Goal: Task Accomplishment & Management: Manage account settings

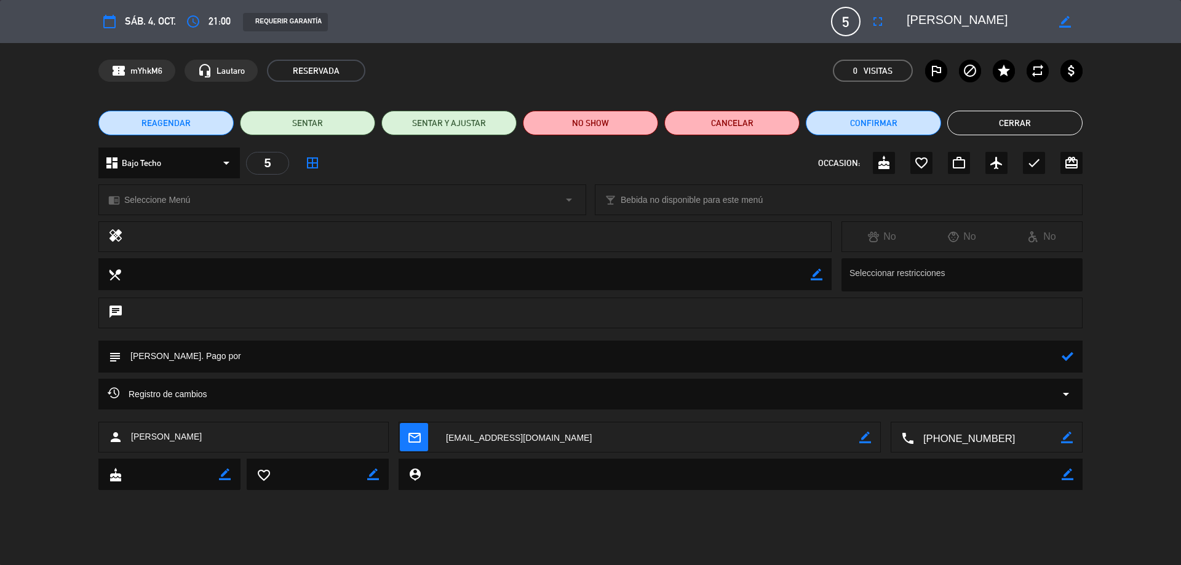
click at [852, 23] on span "5" at bounding box center [846, 22] width 30 height 30
click at [949, 20] on textarea at bounding box center [977, 21] width 141 height 22
click at [1068, 22] on icon "border_color" at bounding box center [1065, 22] width 12 height 12
click at [839, 23] on span "5" at bounding box center [846, 22] width 30 height 30
click at [846, 18] on span "5" at bounding box center [846, 22] width 30 height 30
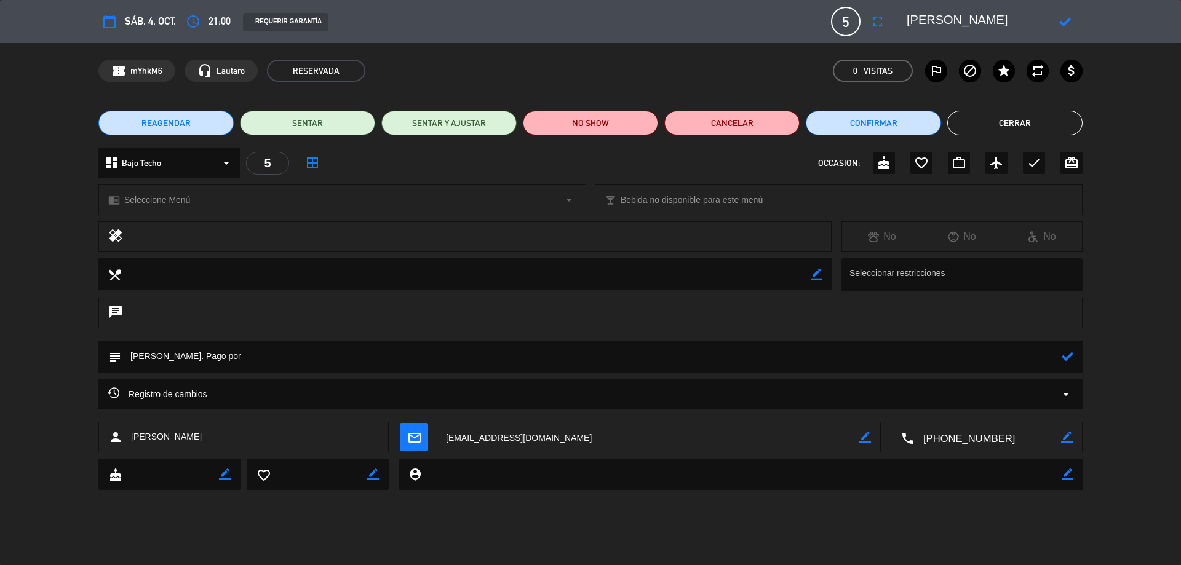
click at [846, 18] on span "5" at bounding box center [846, 22] width 30 height 30
click at [1059, 18] on icon at bounding box center [1065, 22] width 12 height 12
click at [914, 28] on textarea at bounding box center [977, 21] width 141 height 22
click at [909, 20] on textarea at bounding box center [977, 21] width 141 height 22
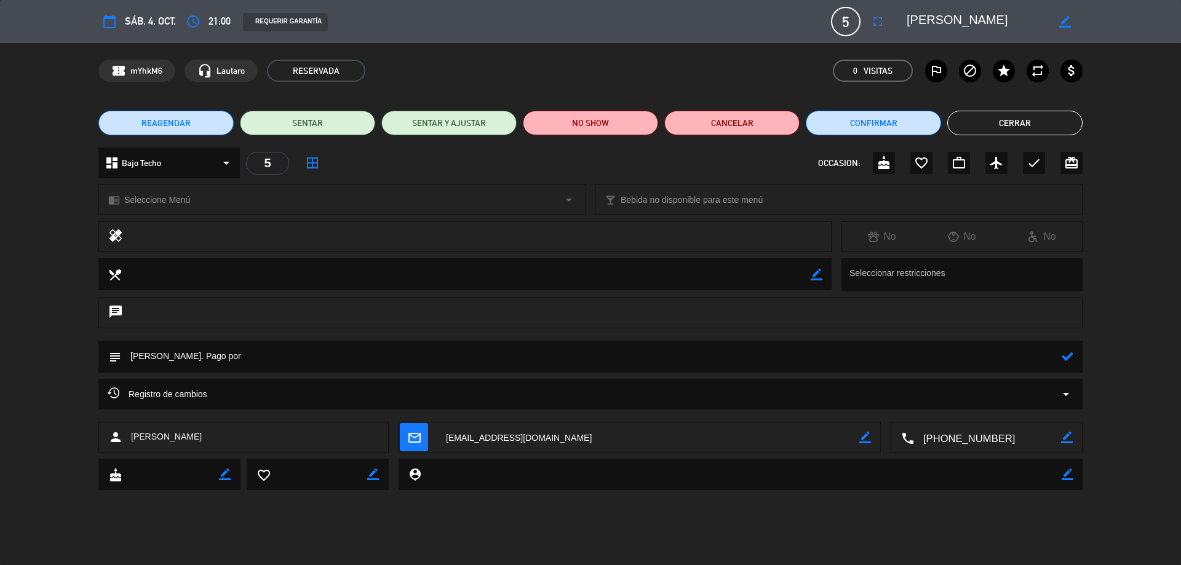
click at [909, 20] on textarea at bounding box center [977, 21] width 141 height 22
click at [831, 12] on div "5 [PERSON_NAME]" at bounding box center [846, 22] width 30 height 30
click at [282, 162] on div "5" at bounding box center [267, 163] width 43 height 23
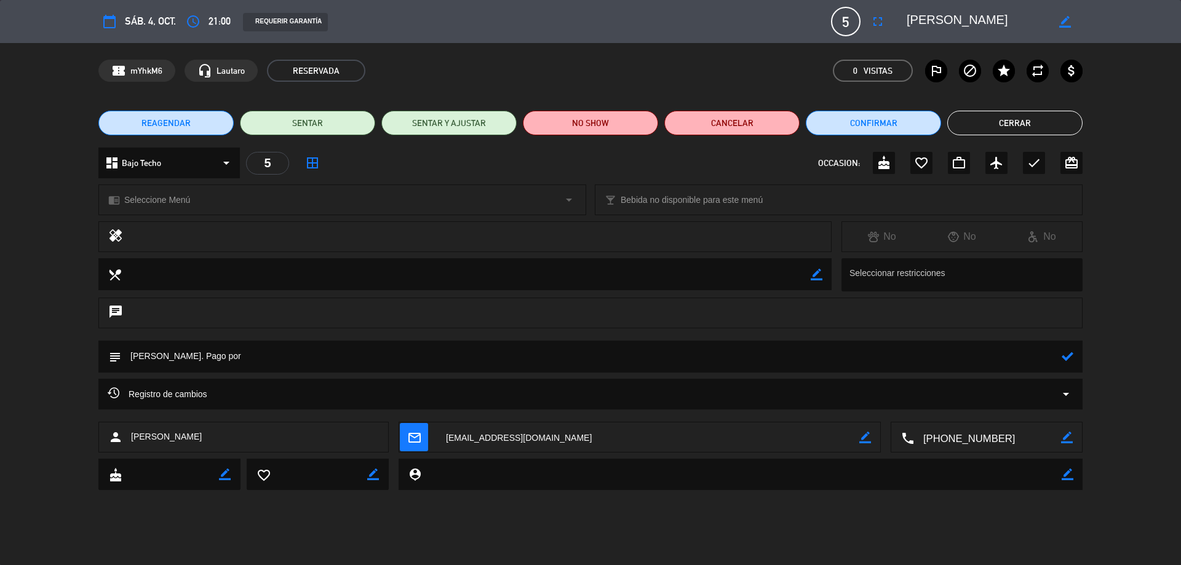
click at [234, 165] on div "dashboard Bajo Techo arrow_drop_down" at bounding box center [168, 163] width 141 height 31
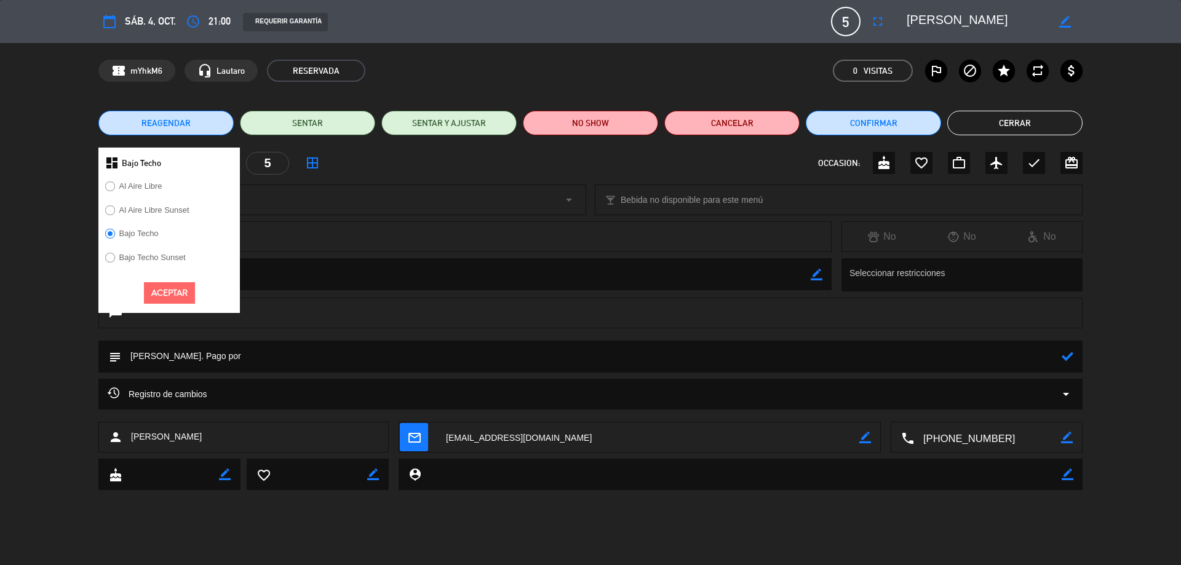
click at [272, 171] on div "5" at bounding box center [267, 163] width 43 height 23
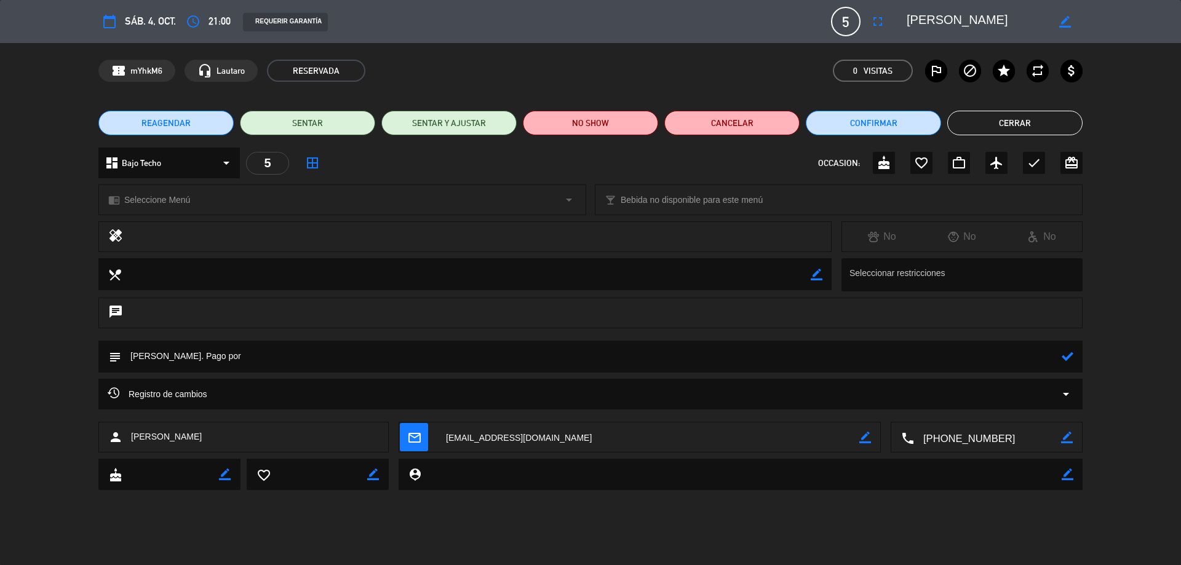
click at [265, 164] on div "5" at bounding box center [267, 163] width 43 height 23
click at [302, 163] on span "border_all" at bounding box center [312, 163] width 22 height 22
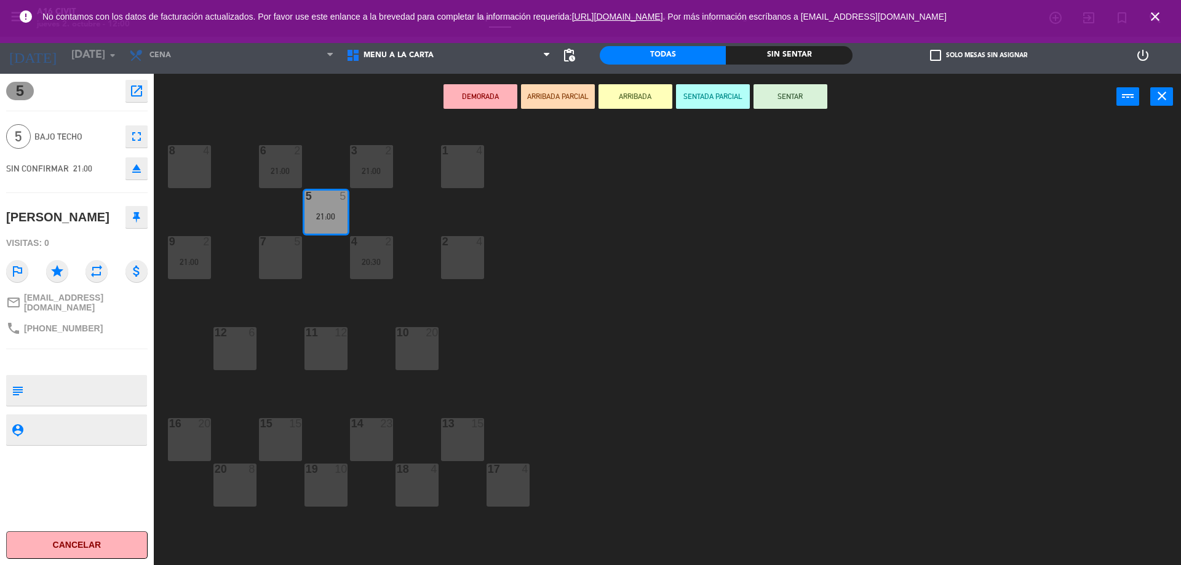
click at [1158, 19] on icon "close" at bounding box center [1155, 16] width 15 height 15
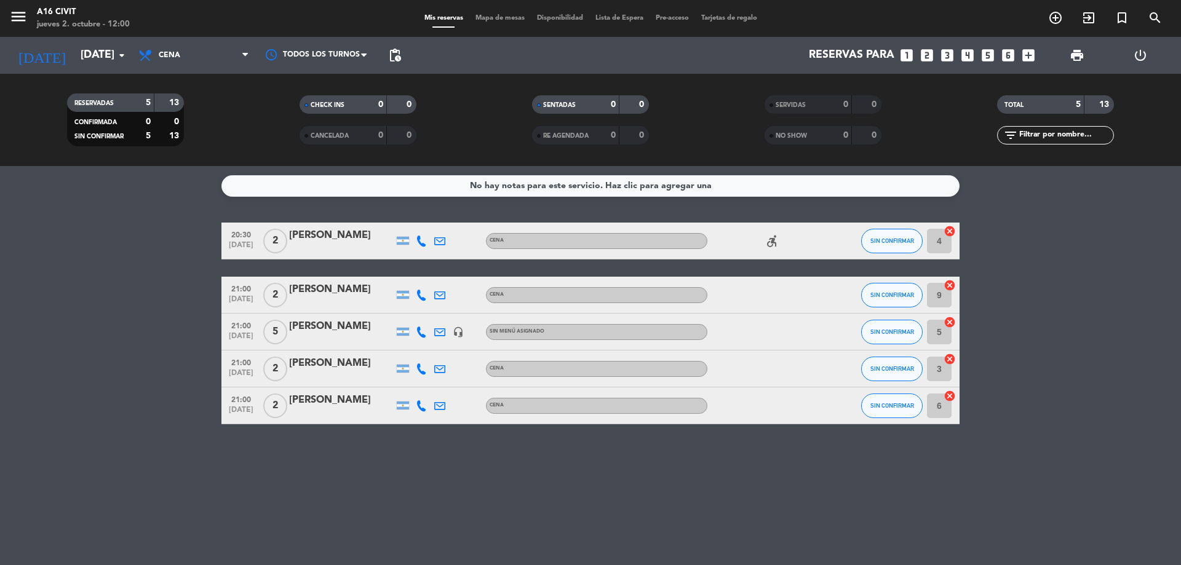
click at [338, 324] on div "[PERSON_NAME]" at bounding box center [341, 327] width 105 height 16
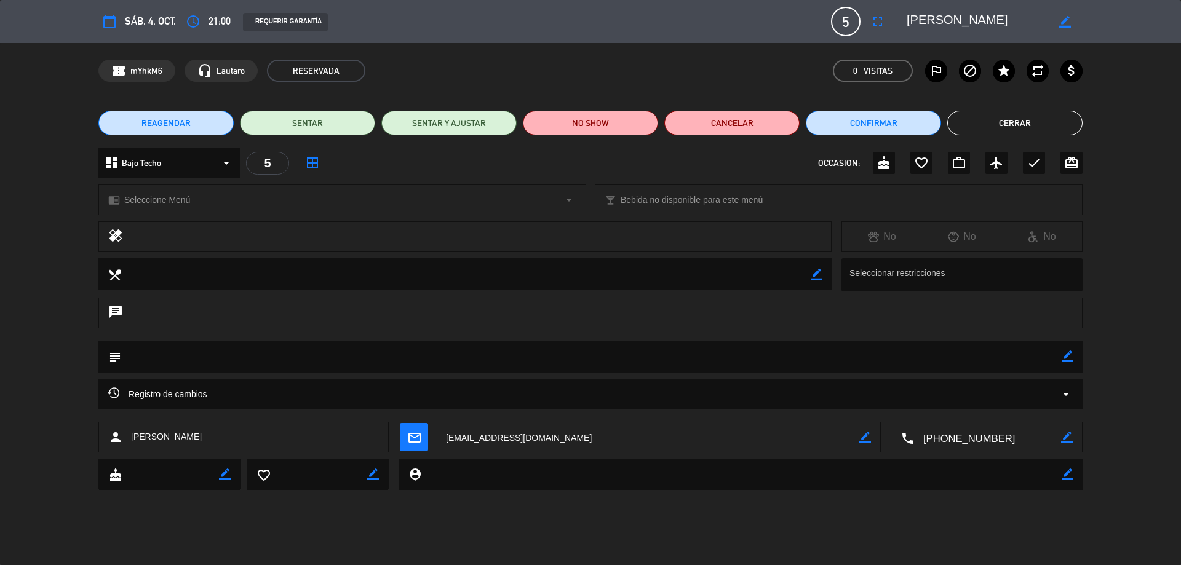
click at [1066, 23] on icon "border_color" at bounding box center [1065, 22] width 12 height 12
click at [854, 21] on span "5" at bounding box center [846, 22] width 30 height 30
drag, startPoint x: 961, startPoint y: 18, endPoint x: 938, endPoint y: 22, distance: 22.6
click at [961, 18] on textarea at bounding box center [977, 21] width 141 height 22
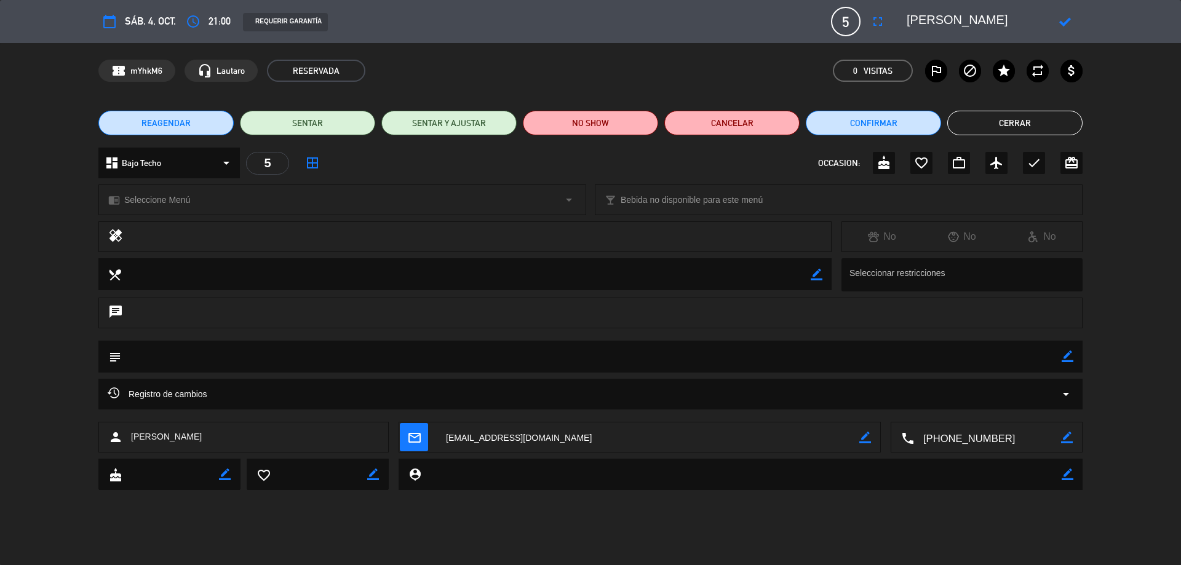
click at [825, 22] on div "REQUERIR GARANTÍA" at bounding box center [531, 21] width 594 height 19
click at [854, 19] on span "5" at bounding box center [846, 22] width 30 height 30
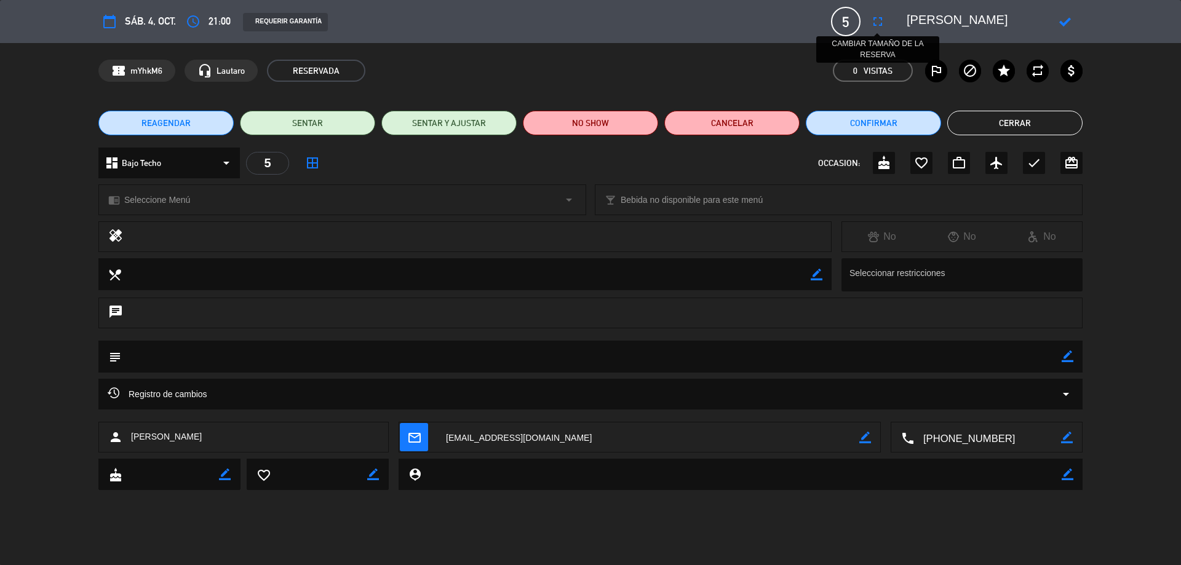
click at [875, 25] on icon "fullscreen" at bounding box center [877, 21] width 15 height 15
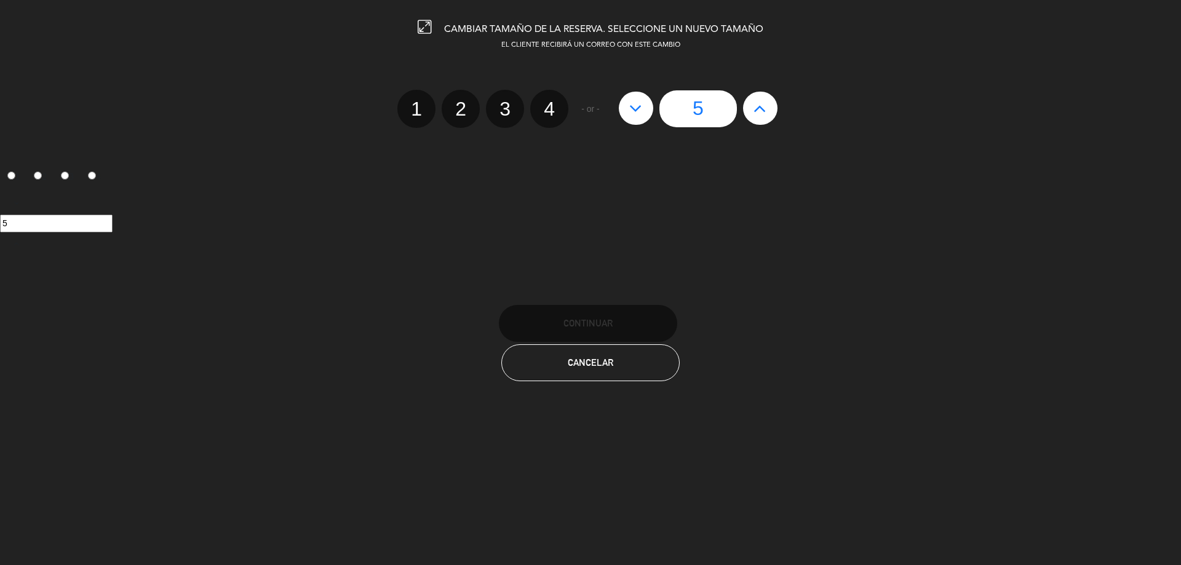
click at [556, 106] on label "4" at bounding box center [549, 109] width 38 height 38
click at [552, 102] on input "4" at bounding box center [548, 98] width 8 height 8
radio input "true"
radio input "false"
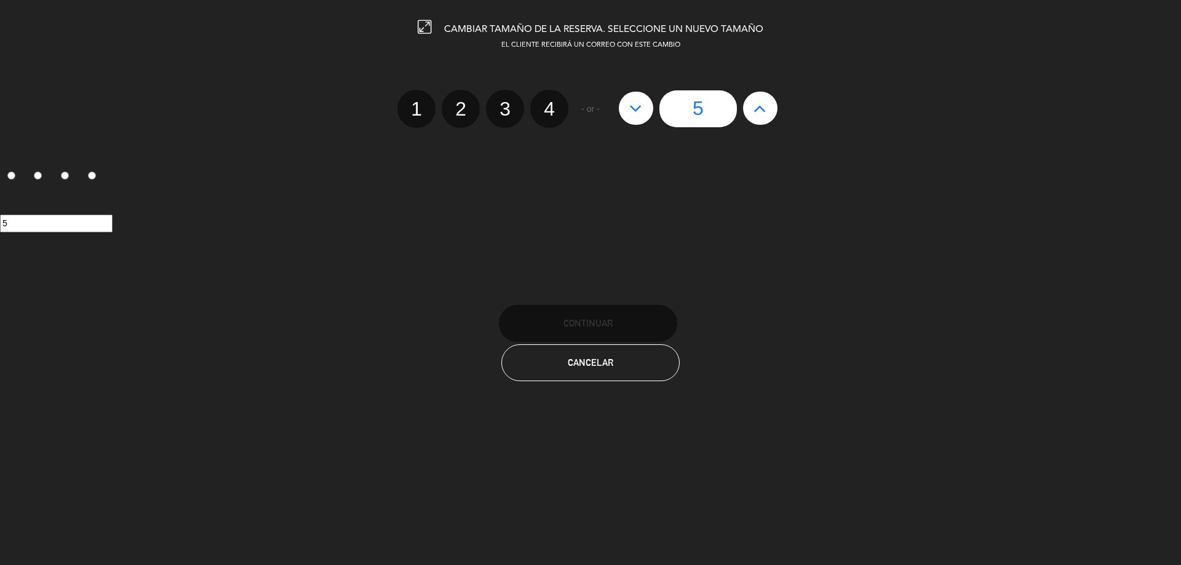
radio input "false"
radio input "true"
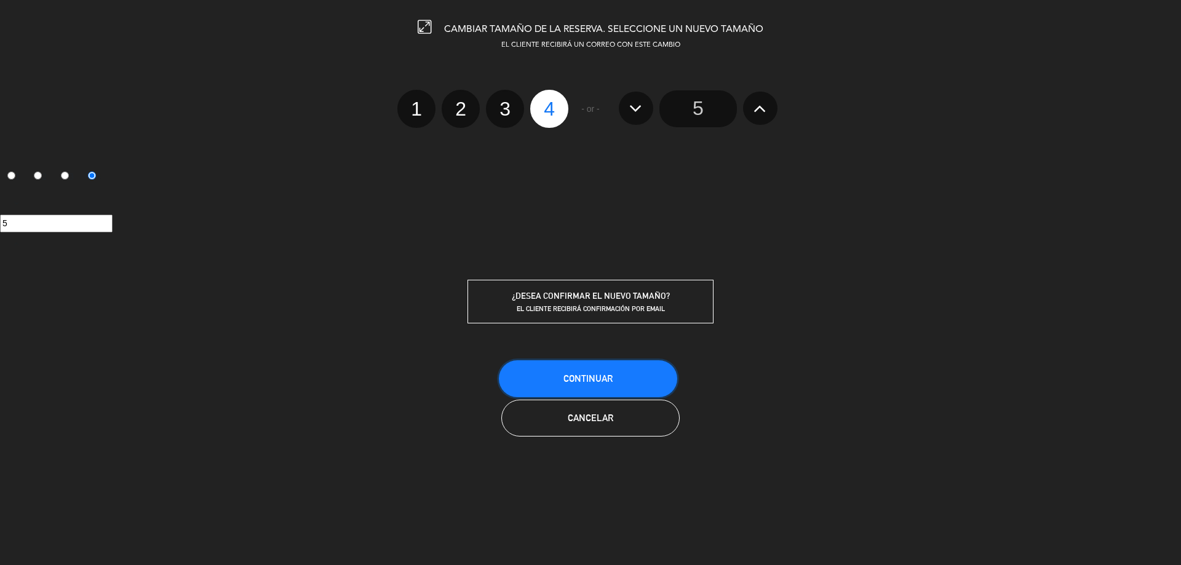
click at [622, 387] on button "Continuar" at bounding box center [588, 378] width 178 height 37
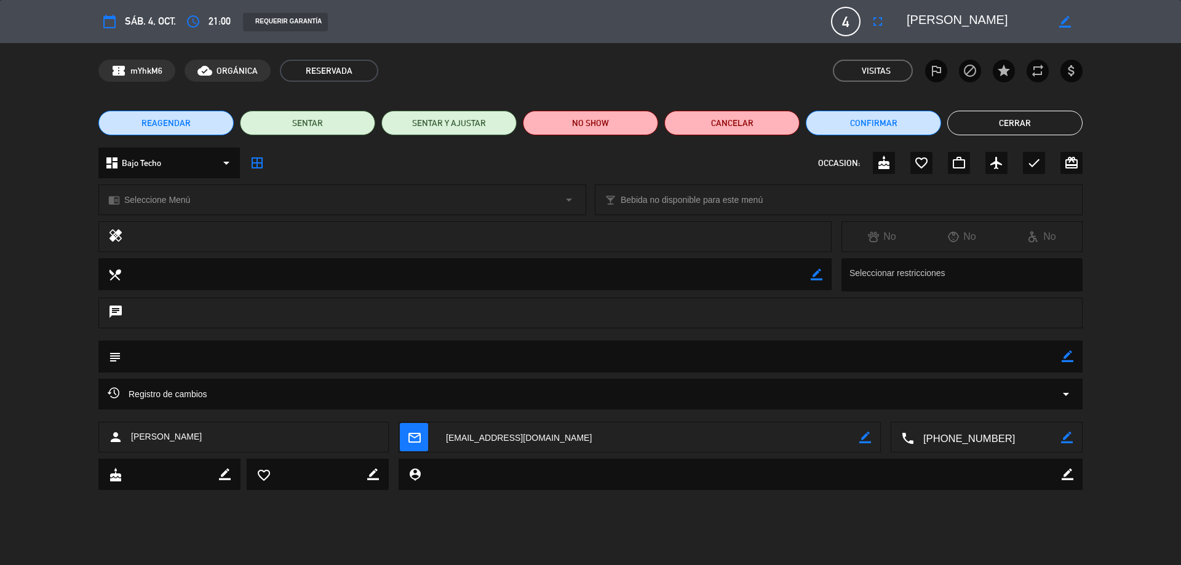
click at [139, 357] on textarea at bounding box center [591, 356] width 940 height 31
click at [1049, 113] on button "Cerrar" at bounding box center [1014, 123] width 135 height 25
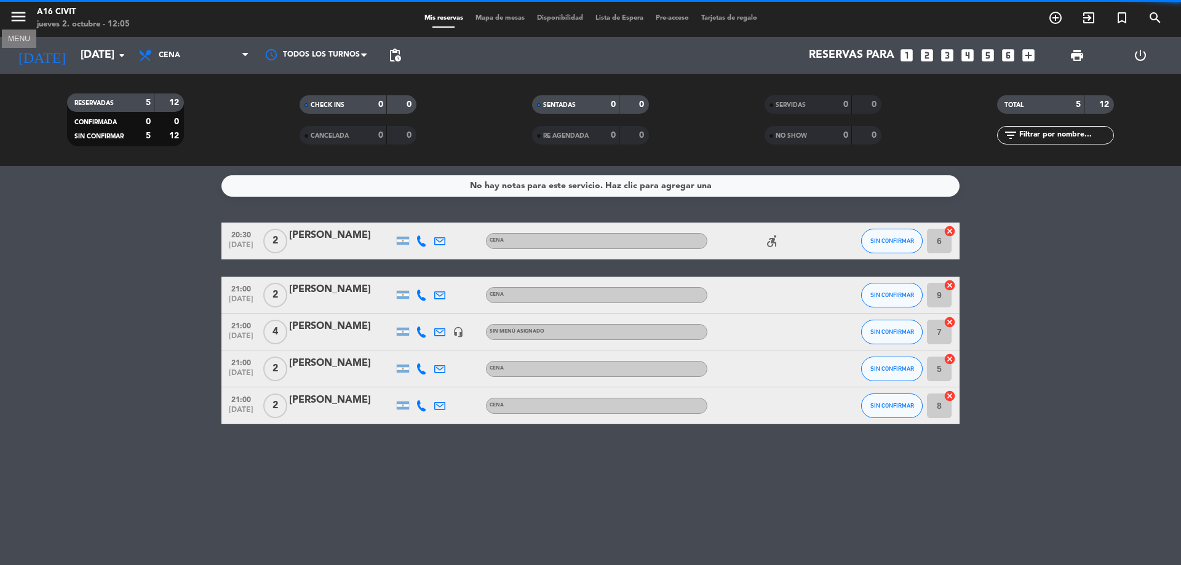
click at [21, 18] on icon "menu" at bounding box center [18, 16] width 18 height 18
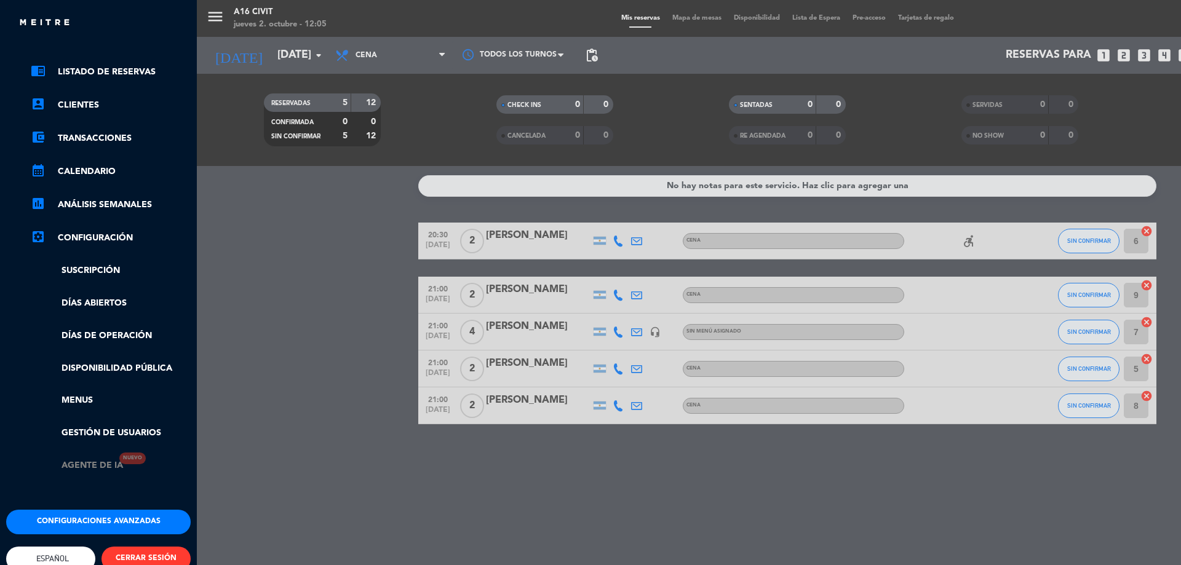
scroll to position [68, 0]
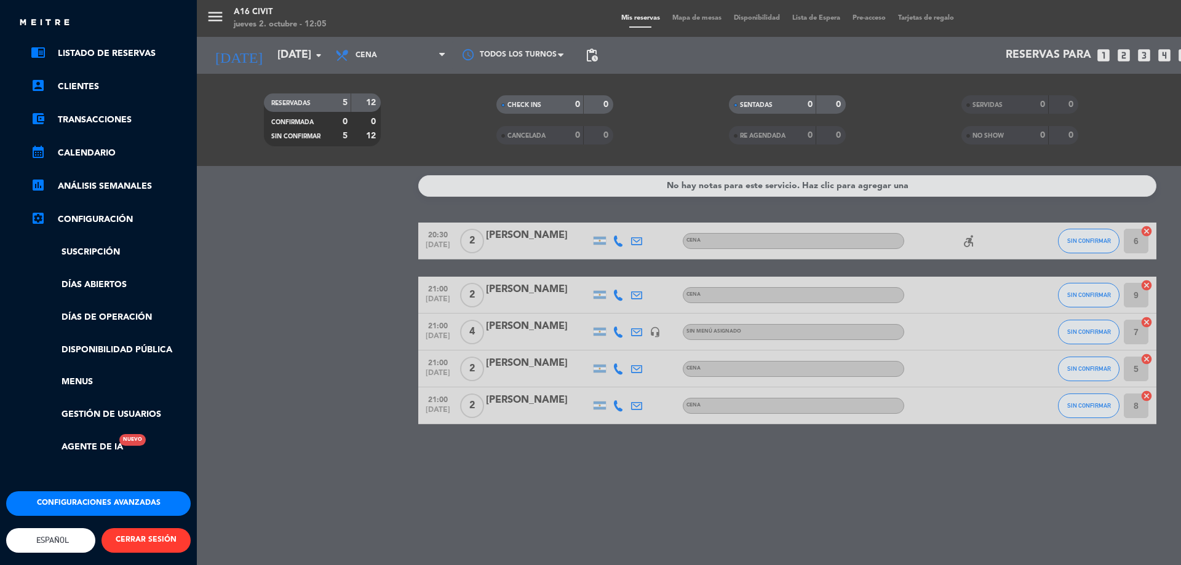
click at [94, 212] on link "settings_applications Configuración" at bounding box center [111, 219] width 160 height 15
click at [97, 212] on link "settings_applications Configuración" at bounding box center [111, 219] width 160 height 15
click at [37, 211] on icon "settings_applications" at bounding box center [38, 218] width 15 height 15
click at [91, 212] on link "settings_applications Configuración" at bounding box center [111, 219] width 160 height 15
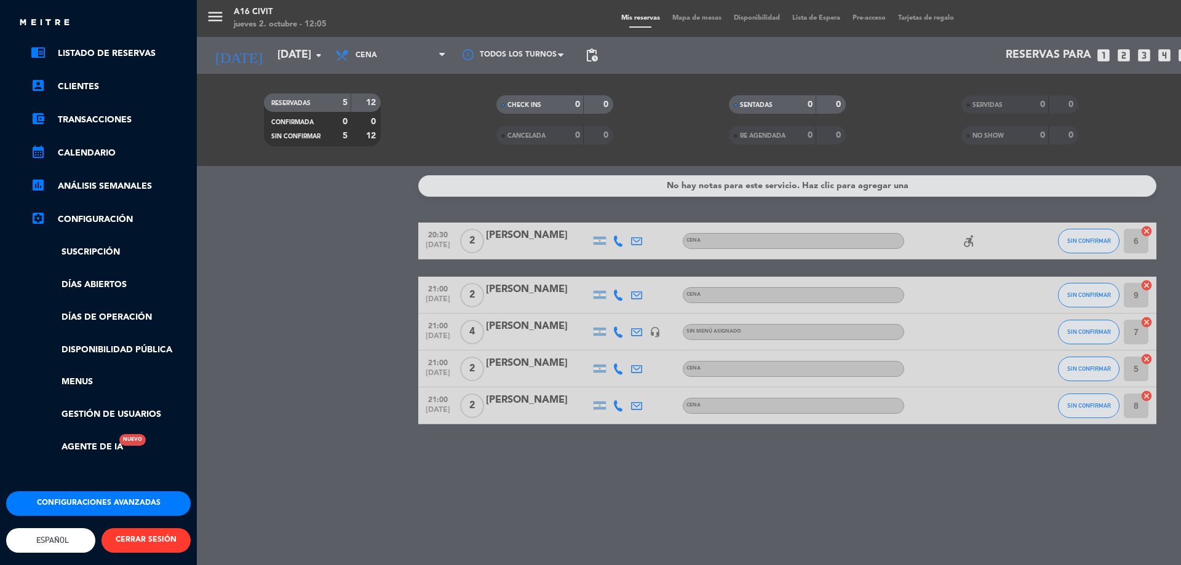
click at [110, 493] on button "Configuraciones avanzadas" at bounding box center [98, 503] width 184 height 25
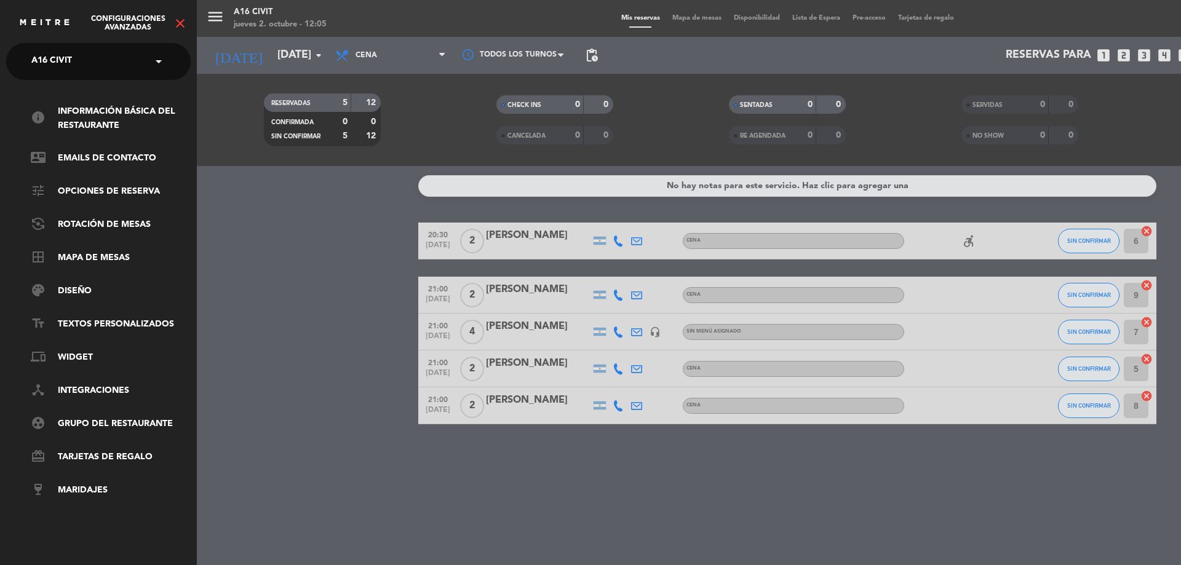
scroll to position [0, 0]
click at [131, 148] on ul "info Información básica del restaurante contact_mail Emails de Contacto tune Op…" at bounding box center [98, 302] width 184 height 394
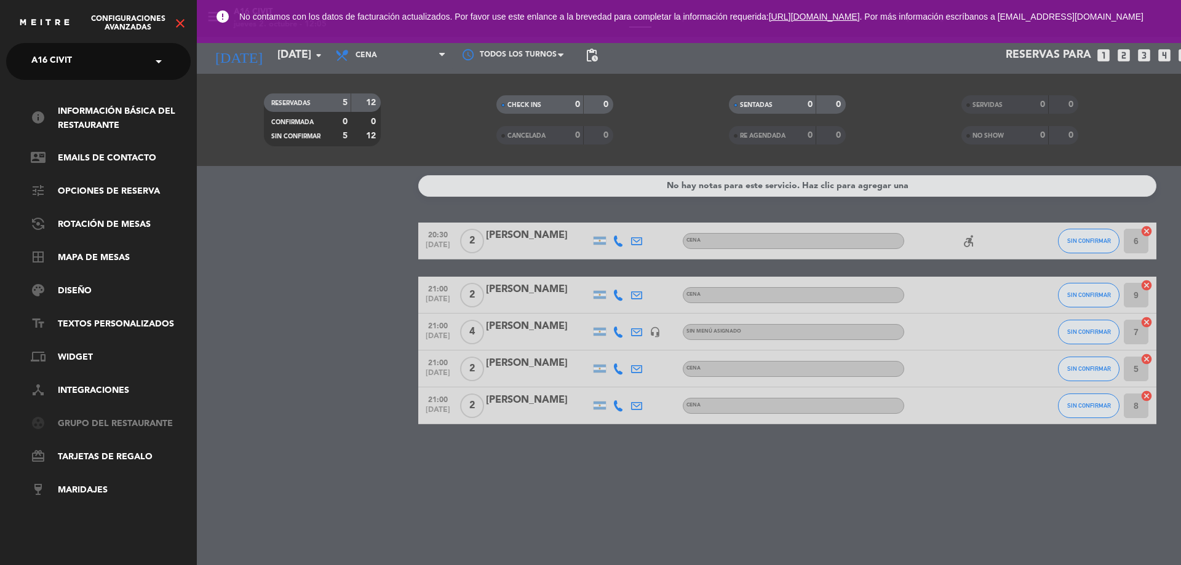
click at [115, 426] on link "group_work Grupo del restaurante" at bounding box center [111, 424] width 160 height 15
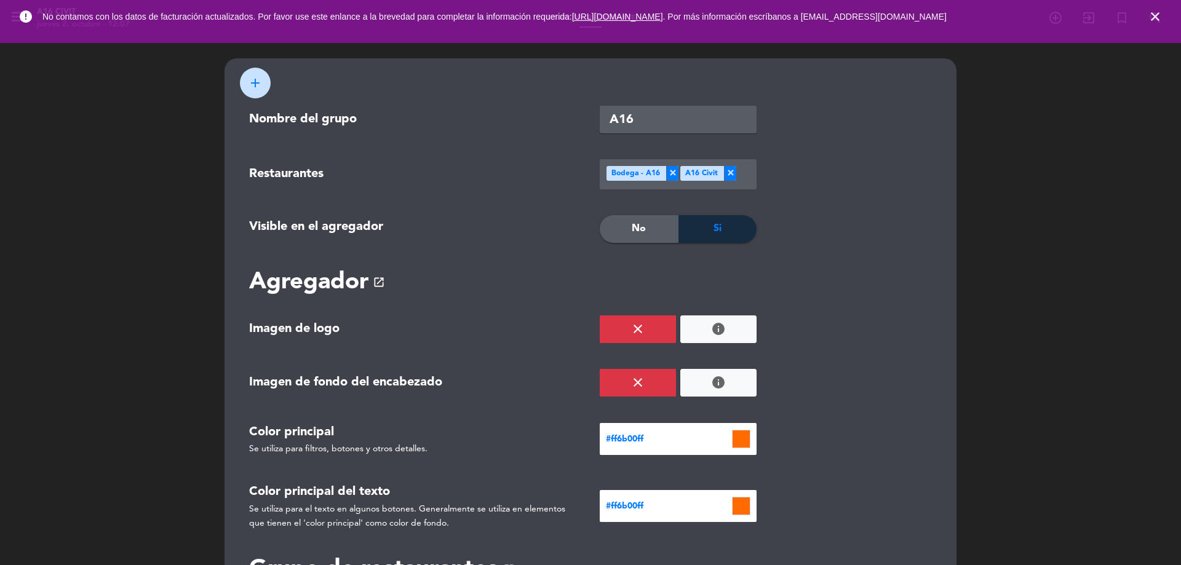
click at [1157, 14] on icon "close" at bounding box center [1155, 16] width 15 height 15
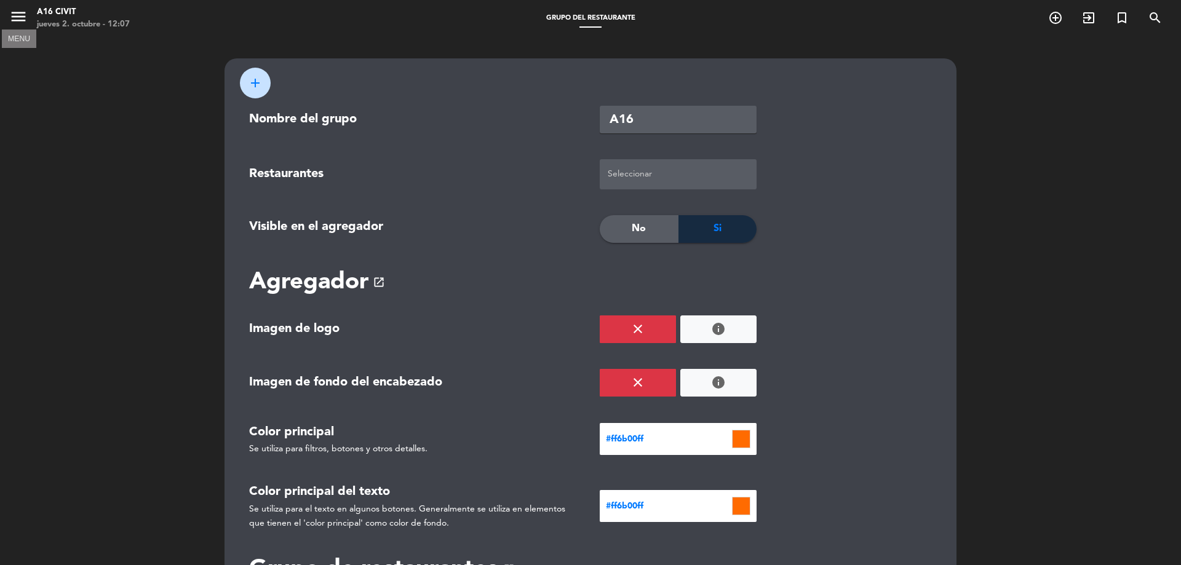
click at [14, 25] on icon "menu" at bounding box center [18, 16] width 18 height 18
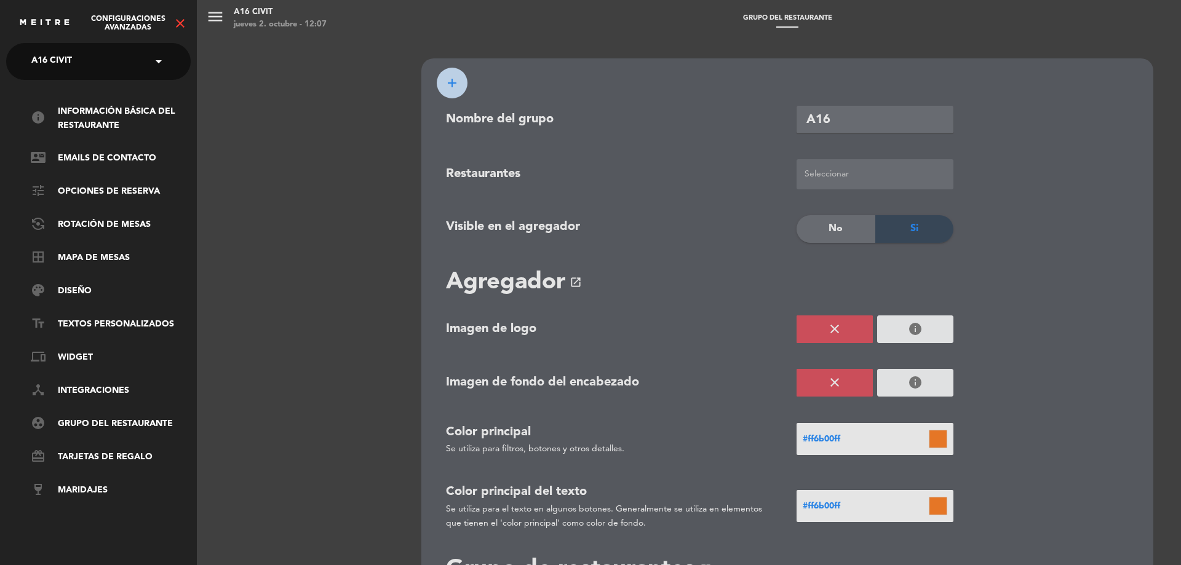
click at [183, 21] on icon "close" at bounding box center [180, 23] width 15 height 15
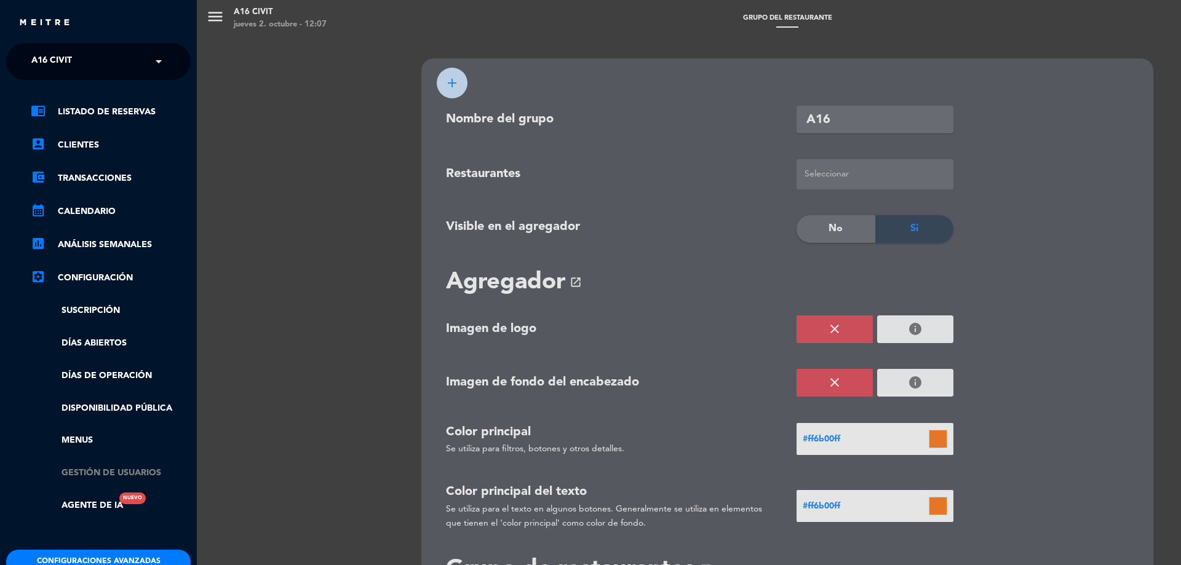
click at [87, 477] on link "Gestión de usuarios" at bounding box center [111, 473] width 160 height 14
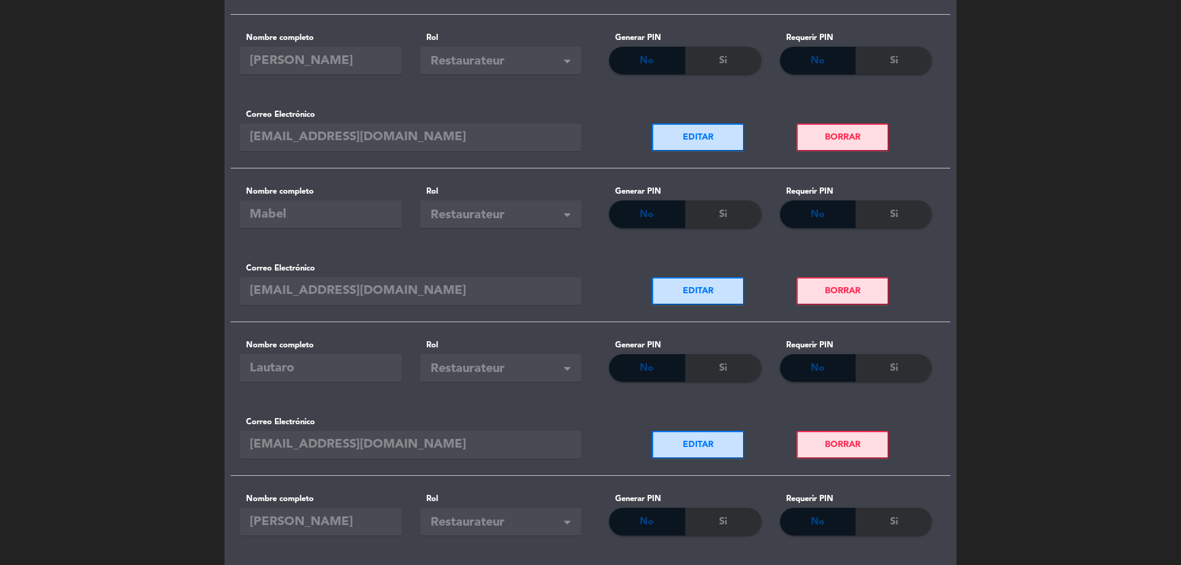
scroll to position [123, 0]
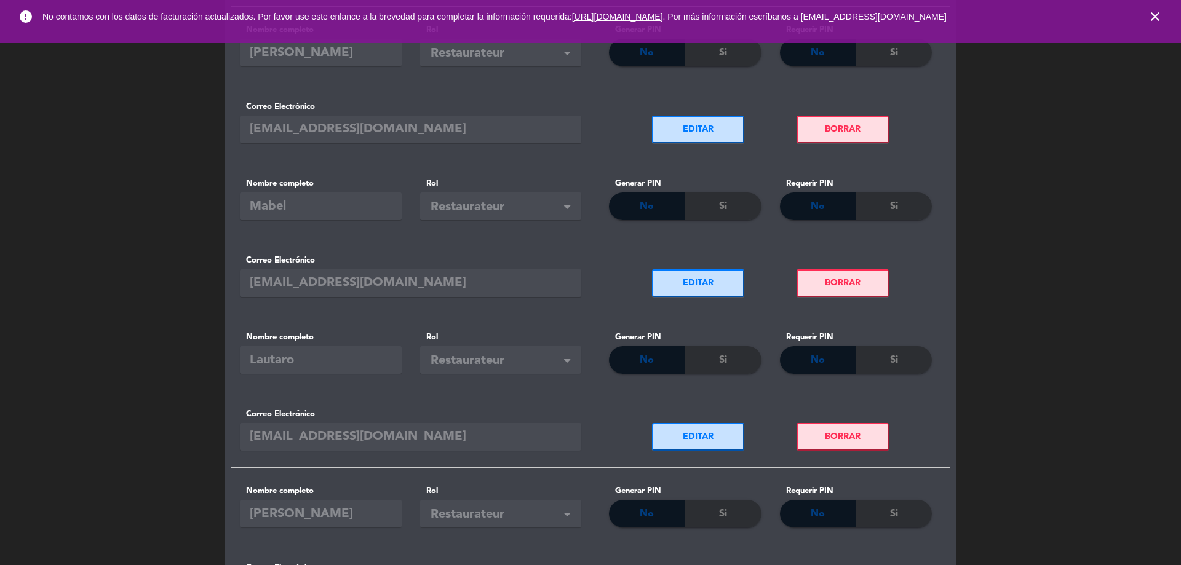
click at [1152, 16] on icon "close" at bounding box center [1155, 16] width 15 height 15
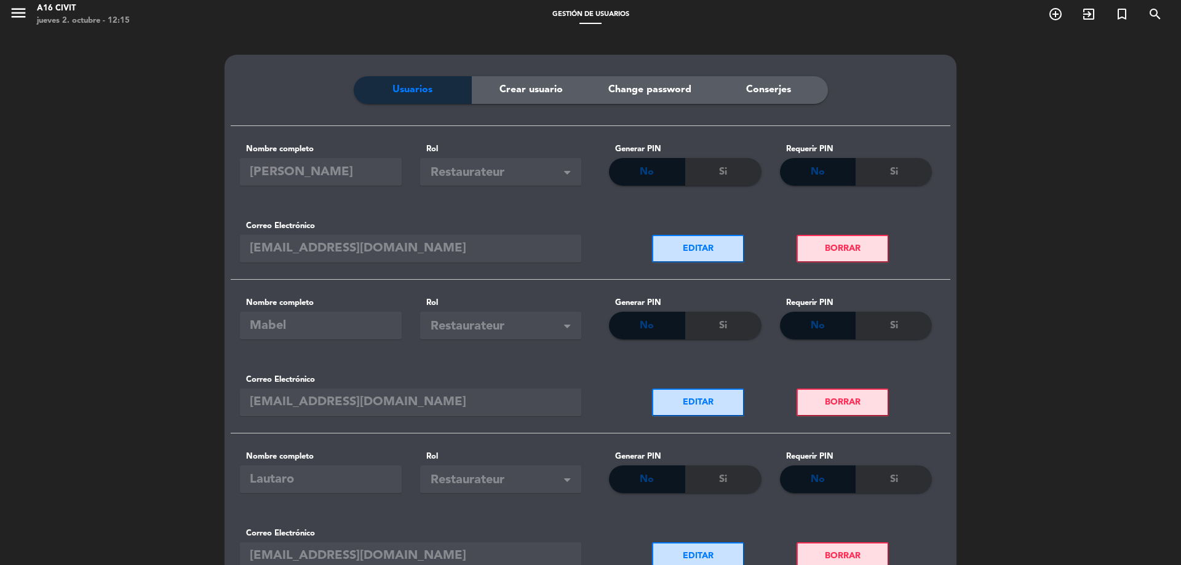
scroll to position [0, 0]
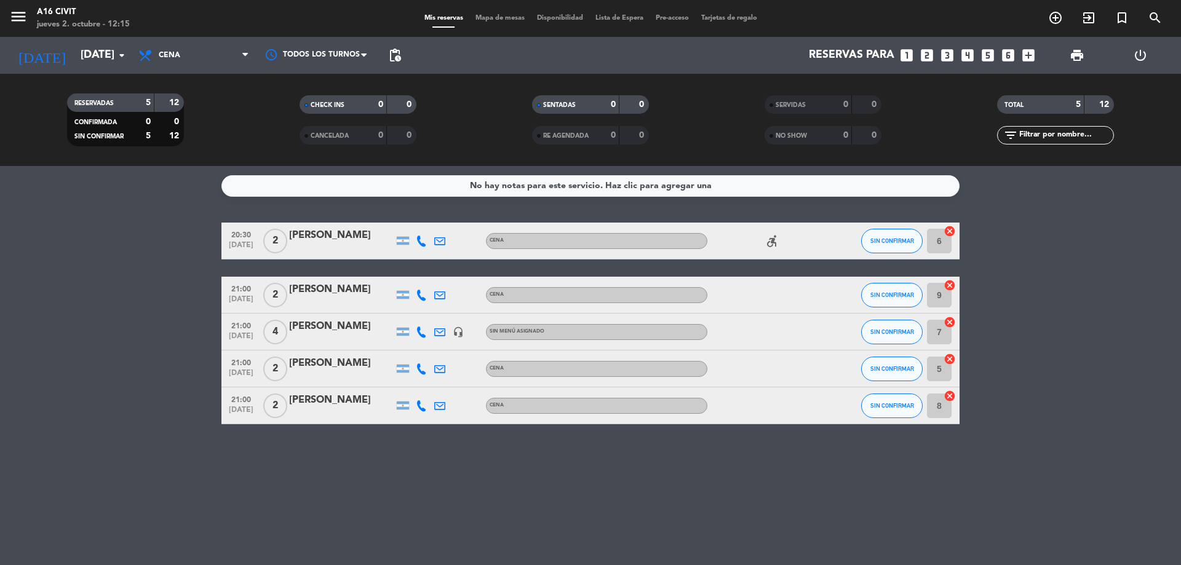
click at [322, 320] on div "[PERSON_NAME]" at bounding box center [341, 327] width 105 height 16
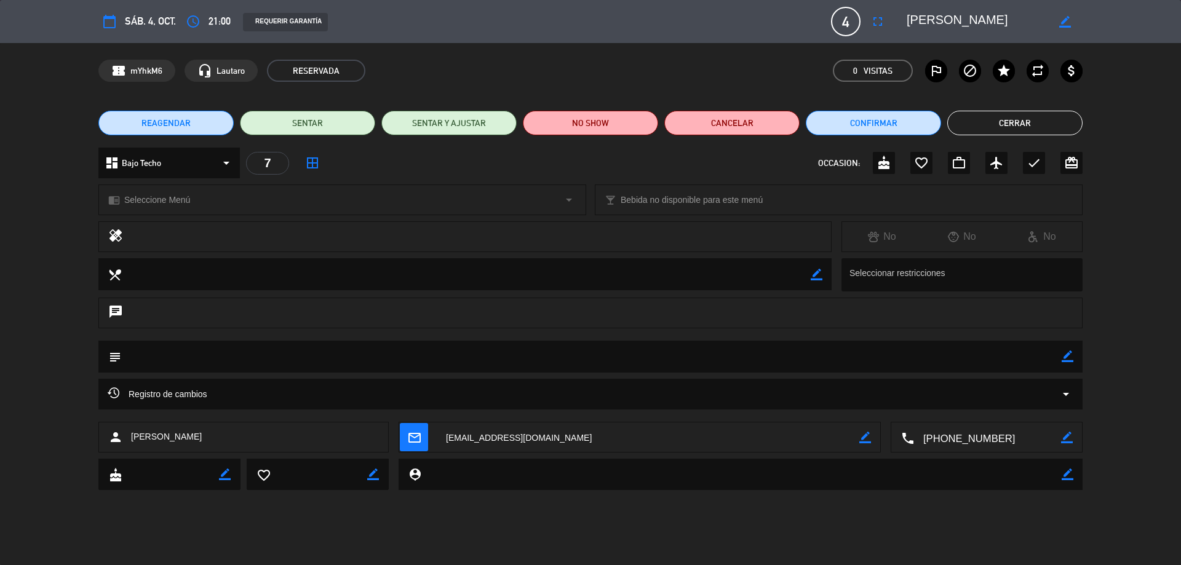
click at [996, 121] on button "Cerrar" at bounding box center [1014, 123] width 135 height 25
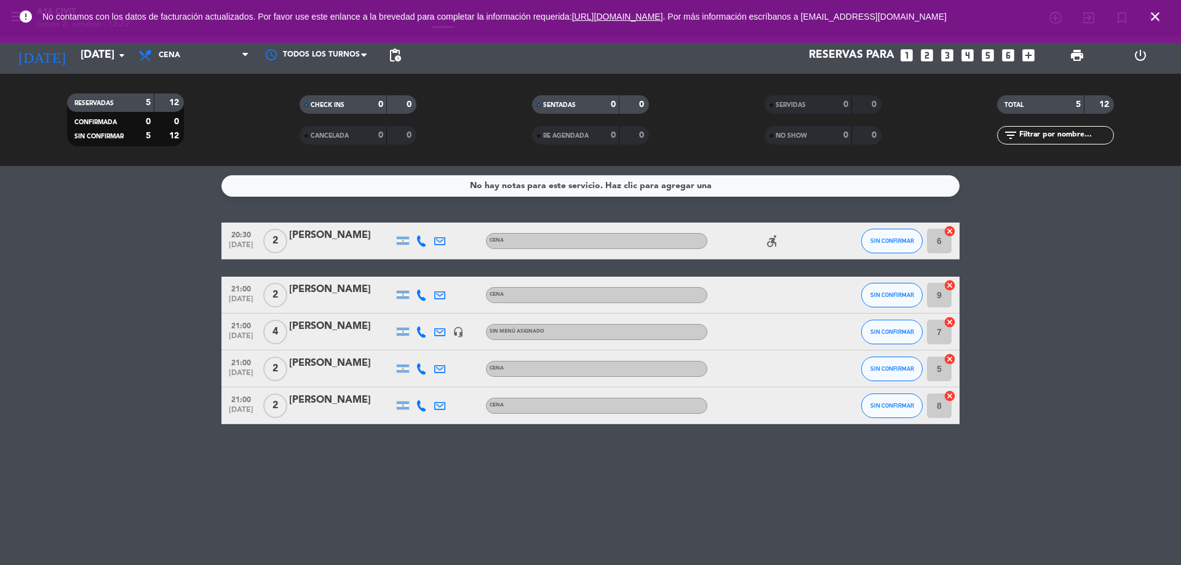
click at [330, 328] on div "[PERSON_NAME]" at bounding box center [341, 327] width 105 height 16
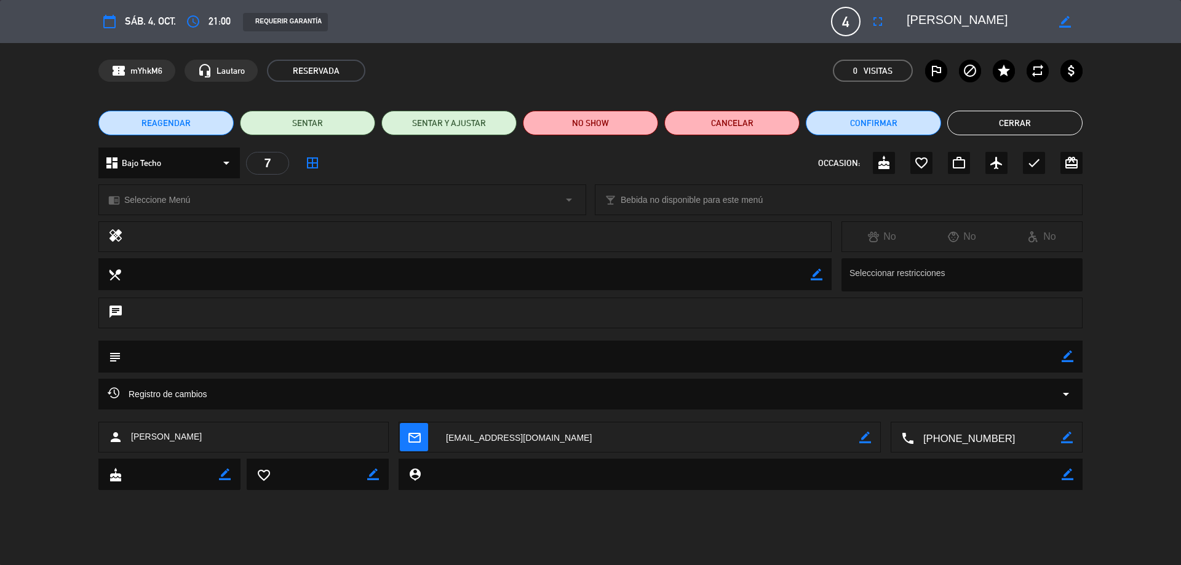
click at [1065, 347] on div "border_color" at bounding box center [1067, 357] width 12 height 32
click at [1063, 355] on icon "border_color" at bounding box center [1067, 357] width 12 height 12
type textarea "[PERSON_NAME]. pago X MP #7974 $28.000"
click at [1068, 354] on icon at bounding box center [1067, 357] width 12 height 12
click at [831, 129] on button "Confirmar" at bounding box center [873, 123] width 135 height 25
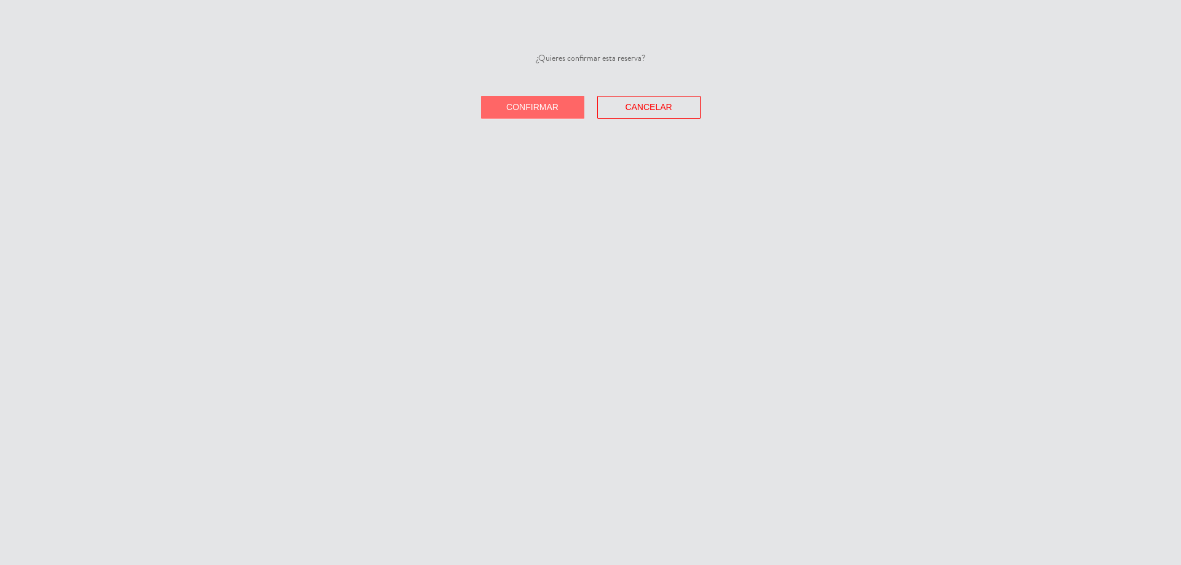
click at [525, 103] on span "Confirmar" at bounding box center [532, 107] width 52 height 10
click at [0, 0] on div at bounding box center [0, 0] width 0 height 0
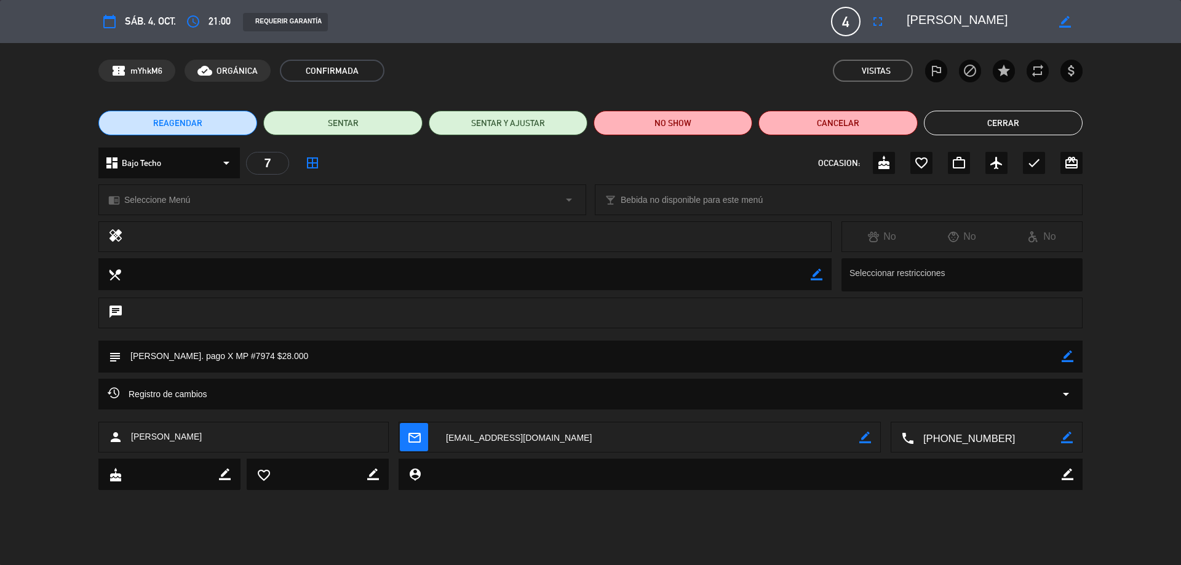
drag, startPoint x: 986, startPoint y: 129, endPoint x: 954, endPoint y: 122, distance: 32.7
click at [986, 130] on button "Cerrar" at bounding box center [1003, 123] width 159 height 25
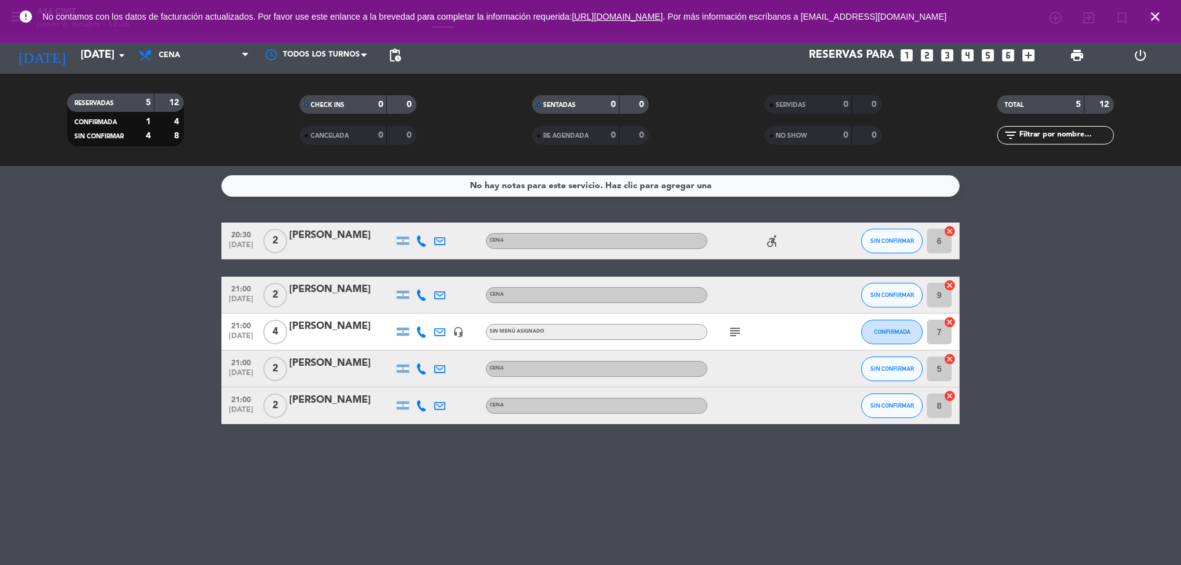
click at [336, 364] on div "[PERSON_NAME]" at bounding box center [341, 363] width 105 height 16
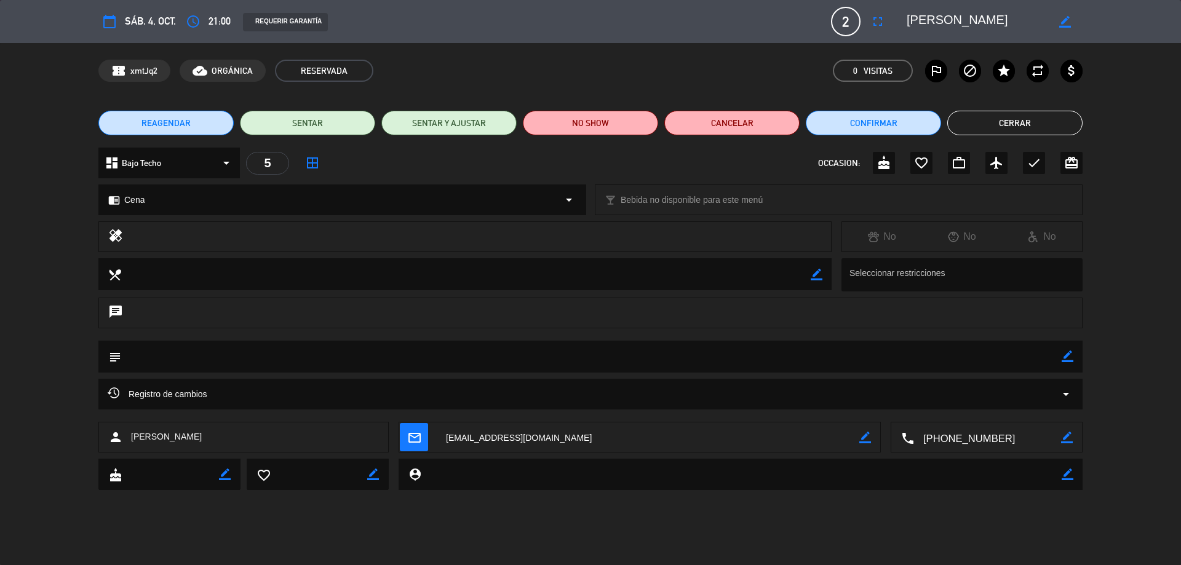
click at [1053, 129] on button "Cerrar" at bounding box center [1014, 123] width 135 height 25
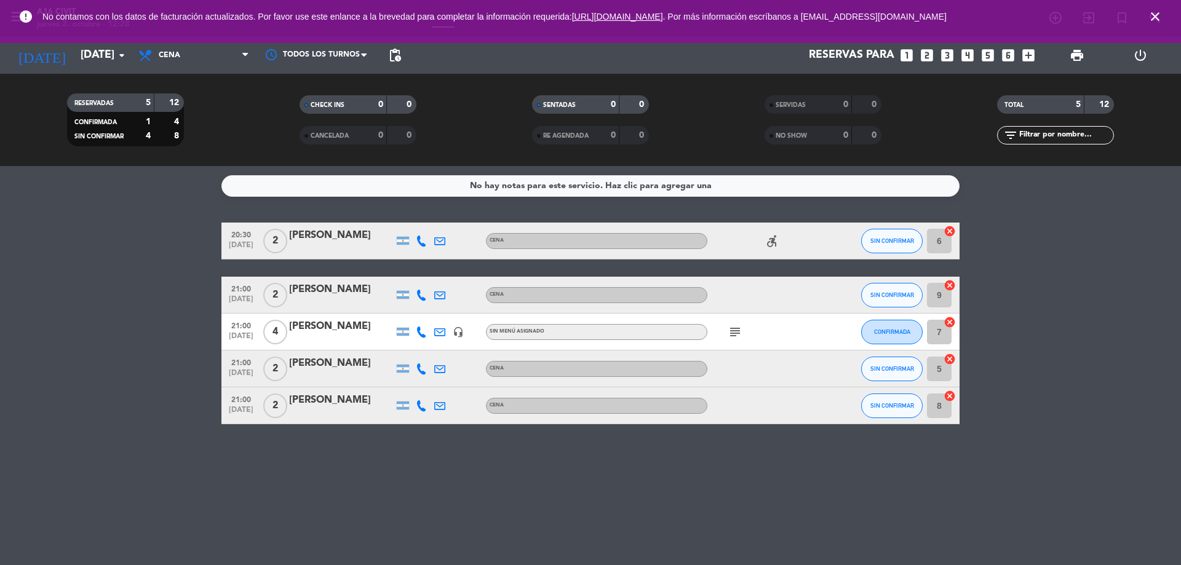
click at [423, 335] on icon at bounding box center [421, 332] width 11 height 11
click at [447, 310] on span at bounding box center [452, 312] width 10 height 10
click at [418, 363] on icon at bounding box center [421, 368] width 11 height 11
click at [424, 363] on div at bounding box center [428, 362] width 9 height 4
click at [447, 348] on span at bounding box center [452, 349] width 10 height 10
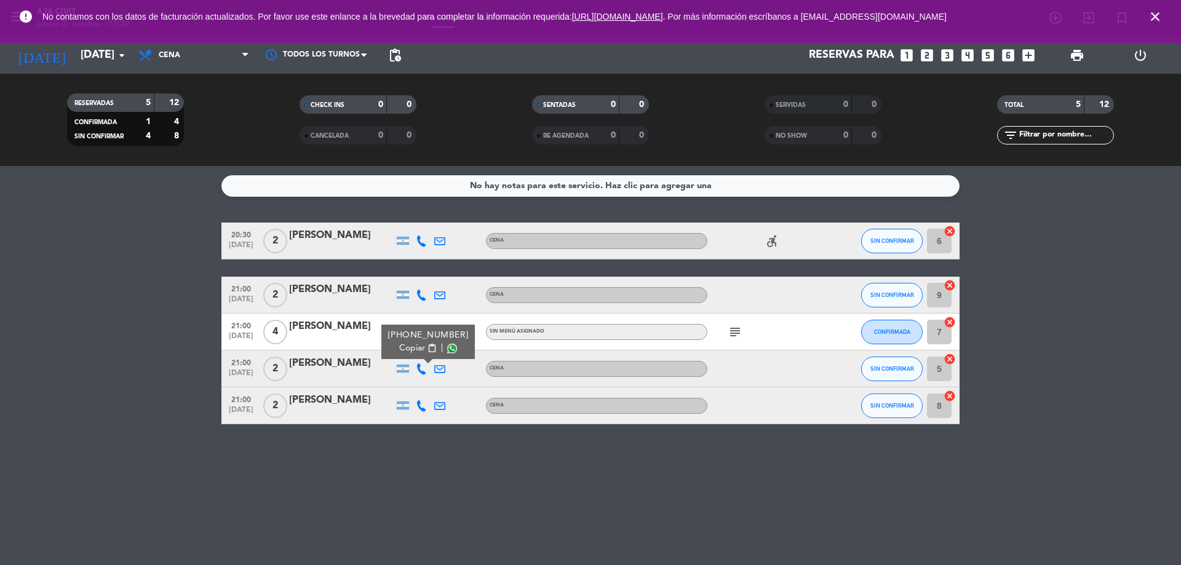
click at [421, 401] on icon at bounding box center [421, 405] width 11 height 11
click at [447, 382] on span at bounding box center [452, 386] width 10 height 10
click at [426, 299] on icon at bounding box center [421, 295] width 11 height 11
click at [448, 272] on span at bounding box center [452, 275] width 10 height 10
click at [422, 236] on icon at bounding box center [421, 241] width 11 height 11
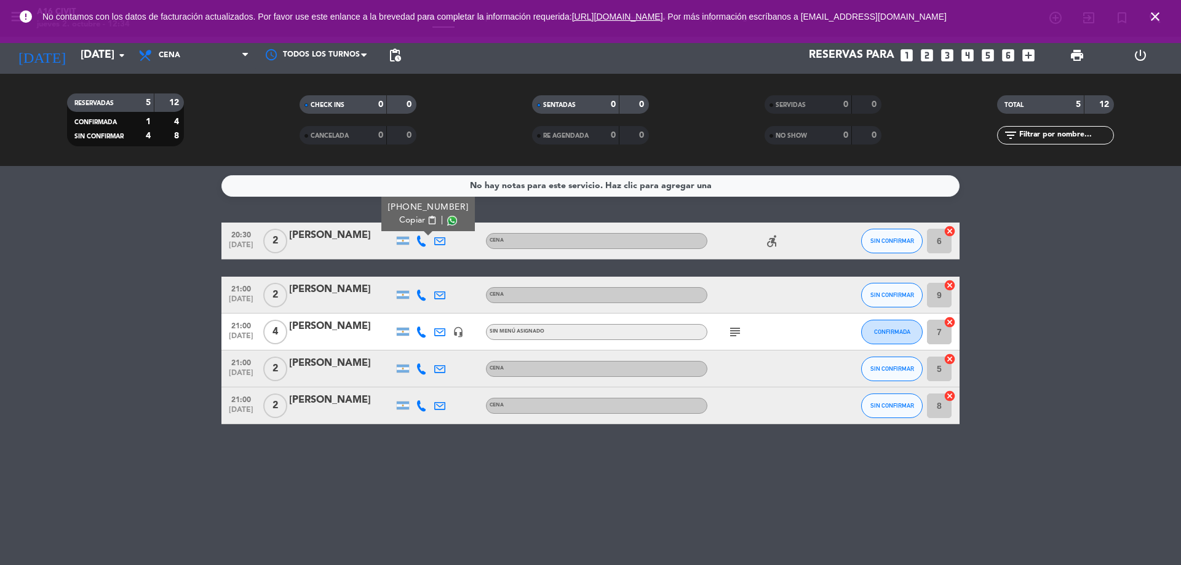
click at [447, 223] on span at bounding box center [452, 221] width 10 height 10
